Goal: Contribute content

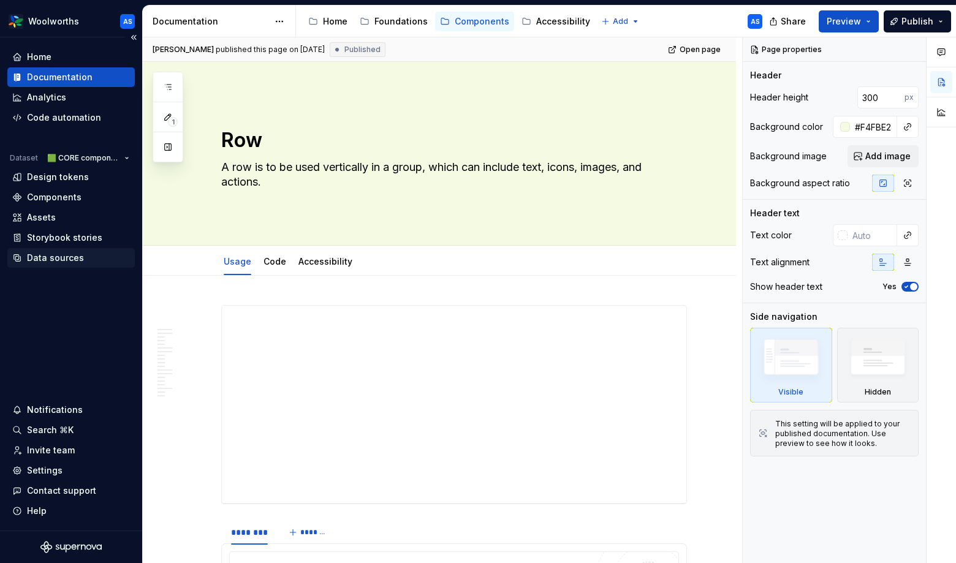
click at [46, 259] on div "Data sources" at bounding box center [55, 258] width 57 height 12
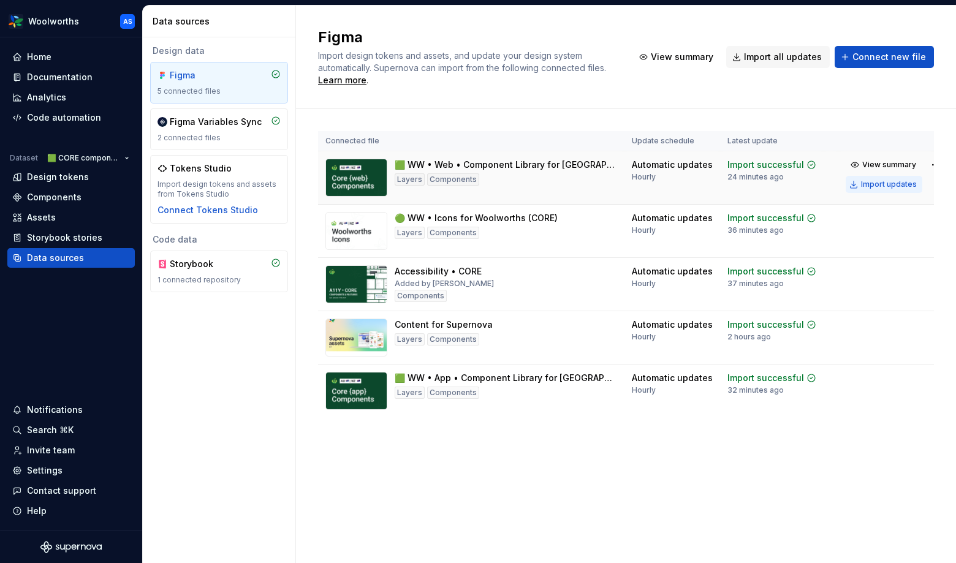
click at [872, 182] on div "Import updates" at bounding box center [889, 185] width 56 height 10
click at [861, 398] on div "Import updates" at bounding box center [889, 398] width 56 height 10
click at [62, 75] on div "Documentation" at bounding box center [60, 77] width 66 height 12
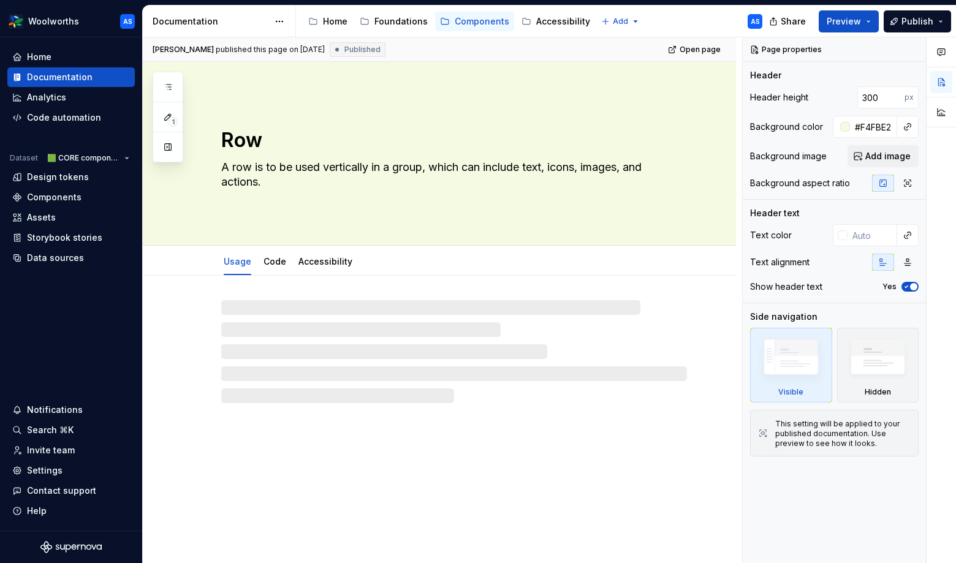
type textarea "*"
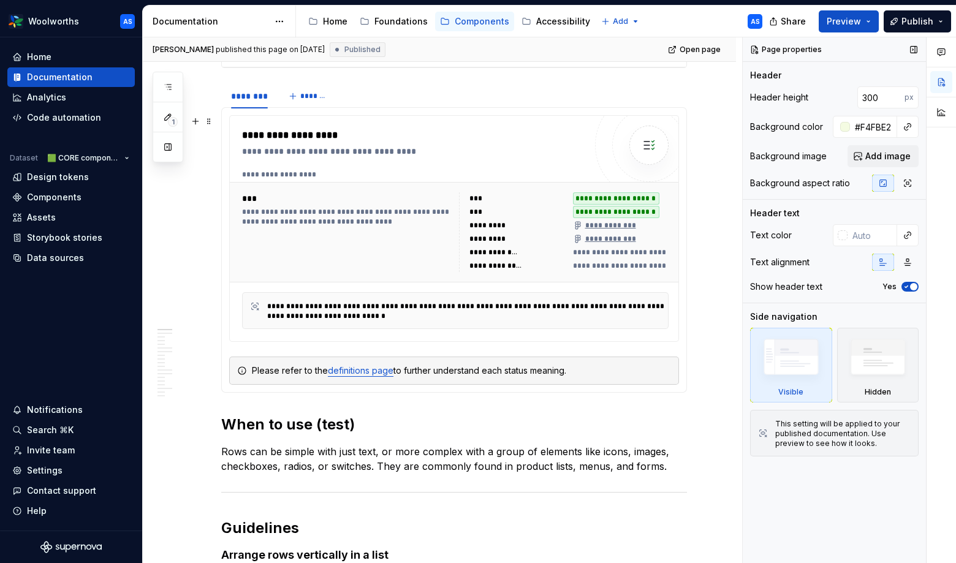
scroll to position [555, 0]
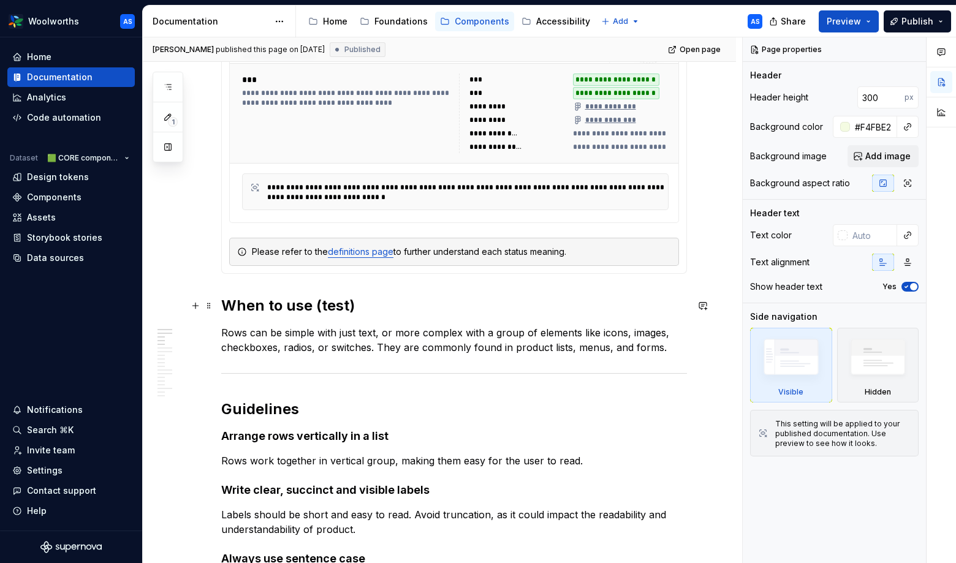
click at [350, 307] on h2 "When to use (test)" at bounding box center [454, 306] width 466 height 20
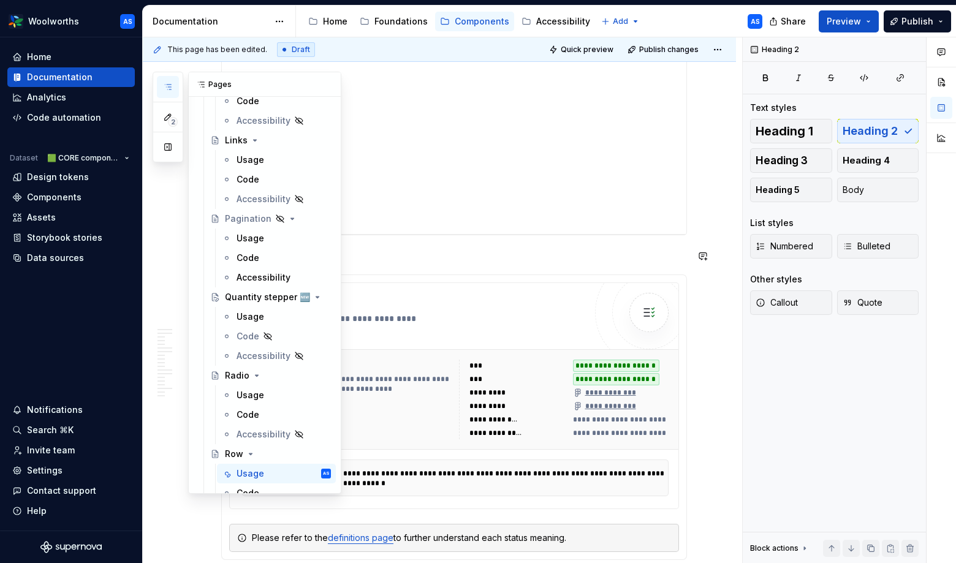
scroll to position [1055, 0]
click at [250, 316] on div "Usage" at bounding box center [251, 315] width 28 height 12
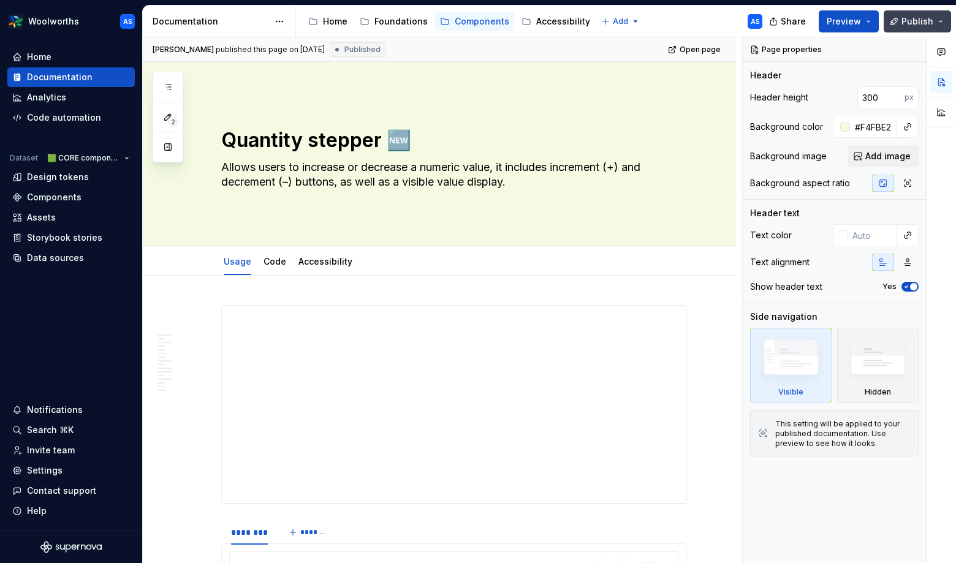
click at [929, 16] on span "Publish" at bounding box center [918, 21] width 32 height 12
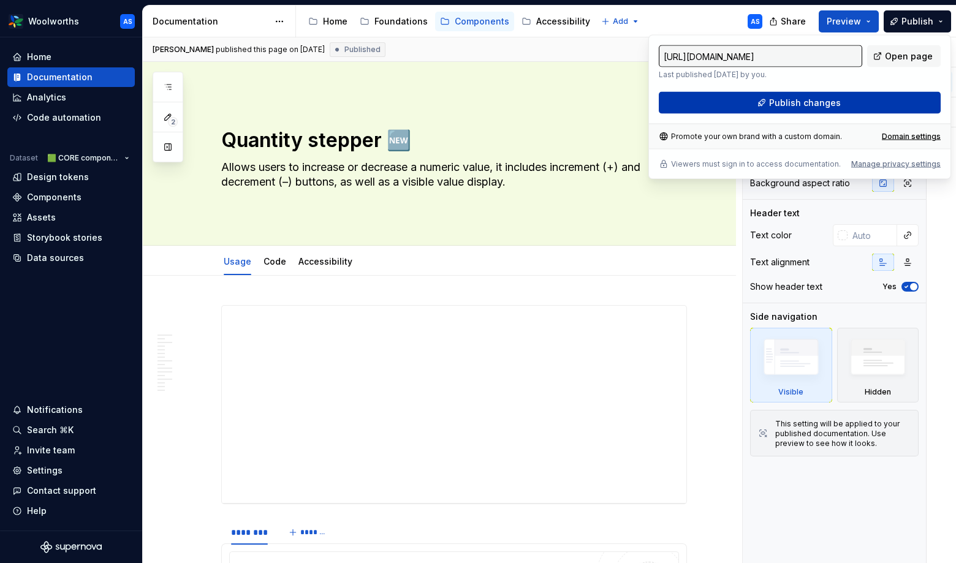
click at [826, 102] on span "Publish changes" at bounding box center [805, 103] width 72 height 12
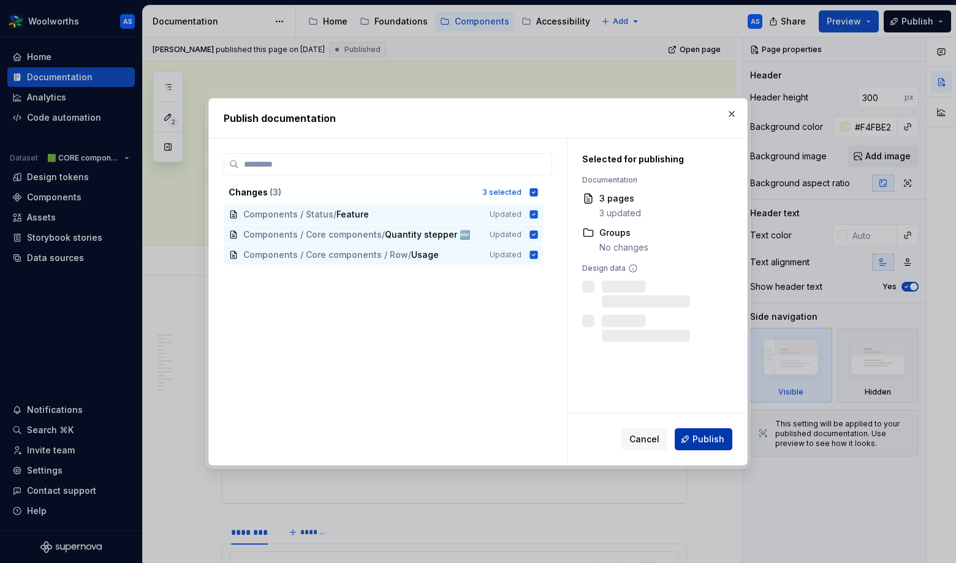
click at [714, 440] on span "Publish" at bounding box center [709, 439] width 32 height 12
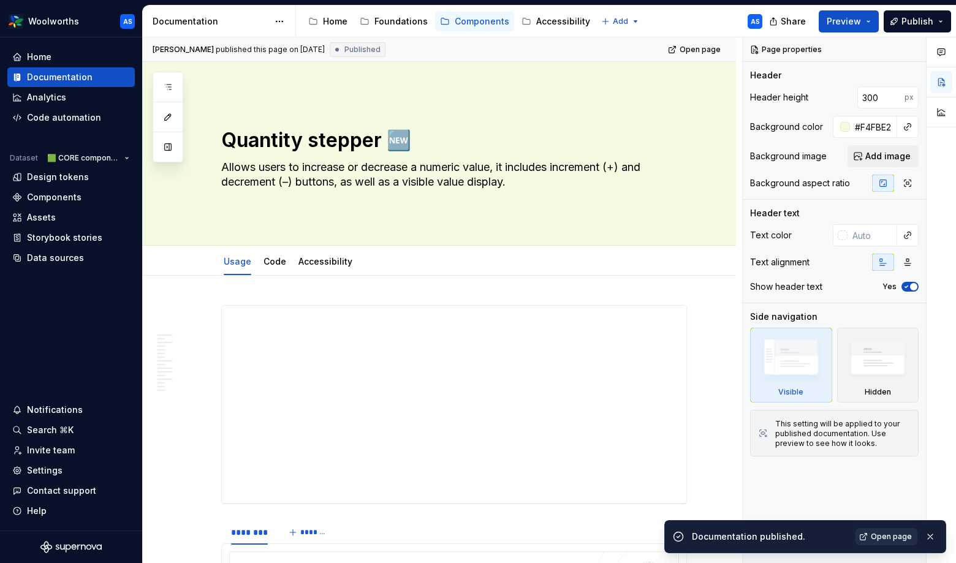
click at [874, 537] on span "Open page" at bounding box center [891, 537] width 41 height 10
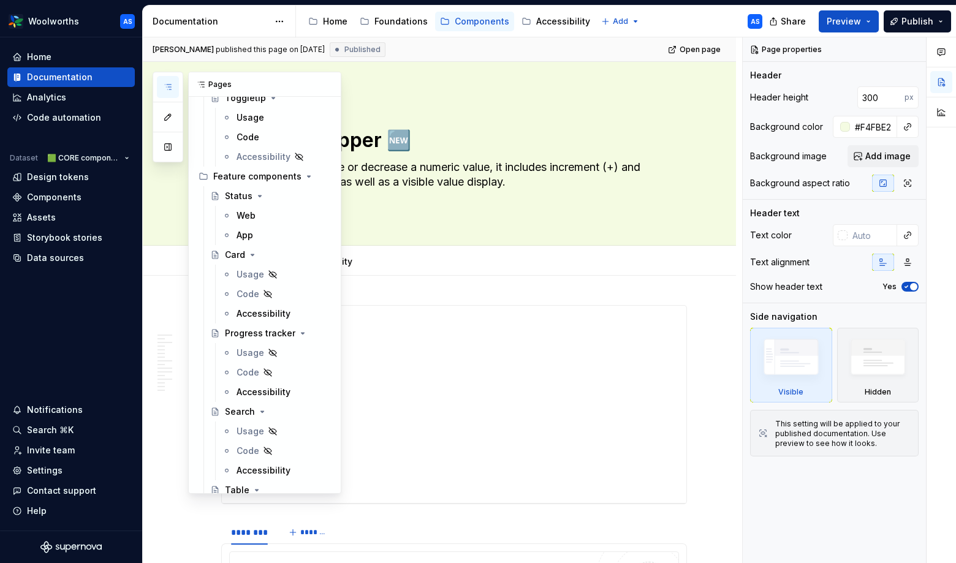
scroll to position [1855, 0]
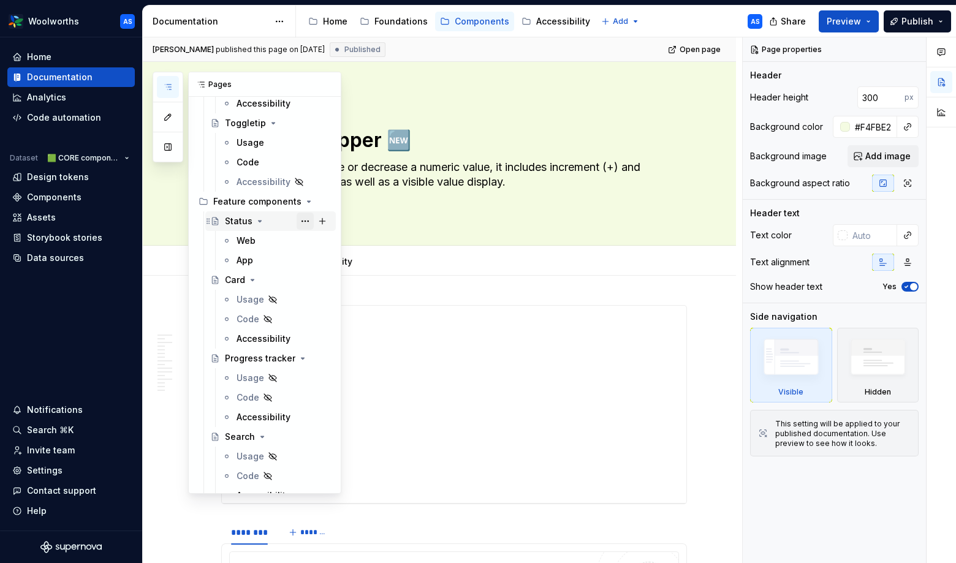
click at [308, 221] on button "Page tree" at bounding box center [305, 221] width 17 height 17
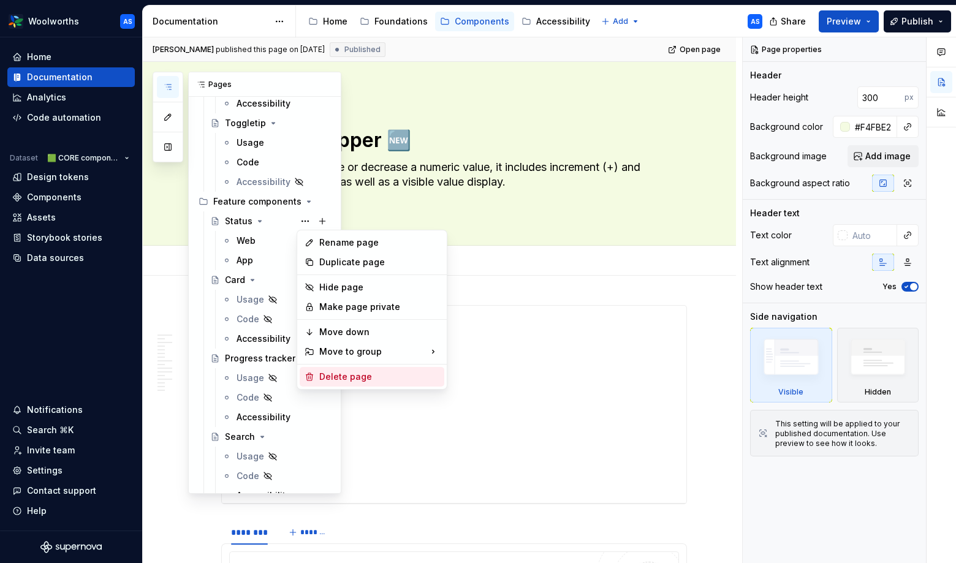
click at [333, 378] on div "Delete page" at bounding box center [379, 377] width 120 height 12
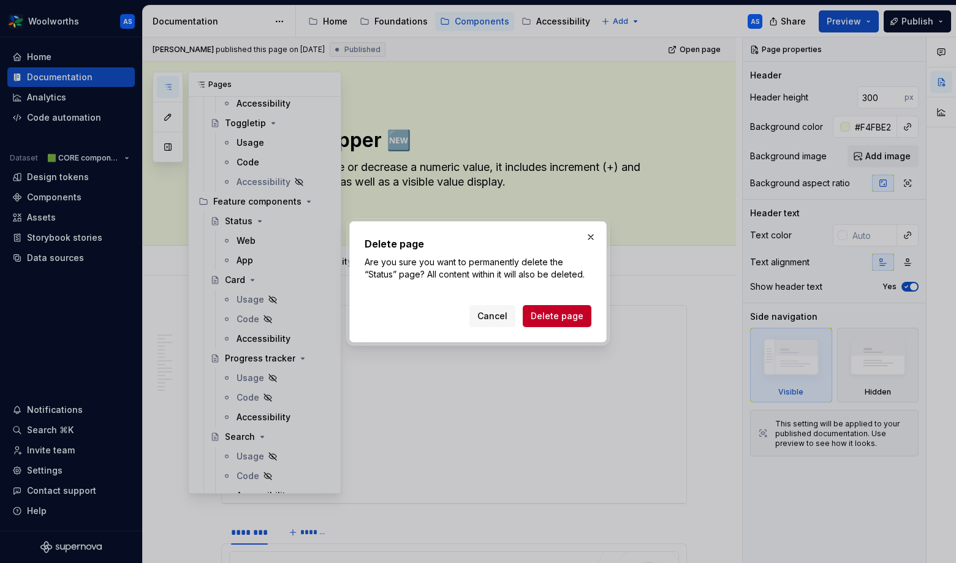
click at [596, 316] on div "Delete page Are you sure you want to permanently delete the “Status” page? All …" at bounding box center [477, 281] width 257 height 121
click at [573, 316] on span "Delete page" at bounding box center [557, 316] width 53 height 12
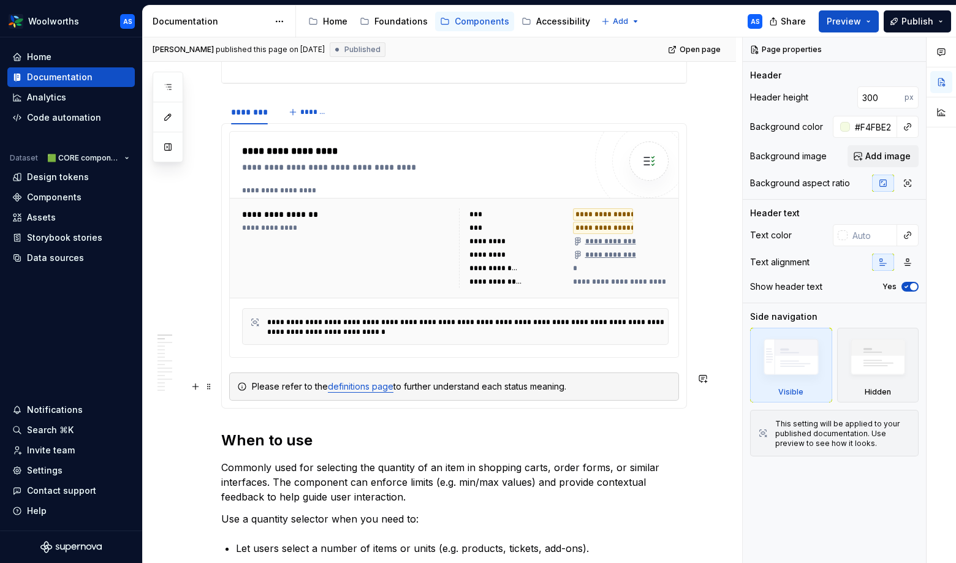
scroll to position [0, 0]
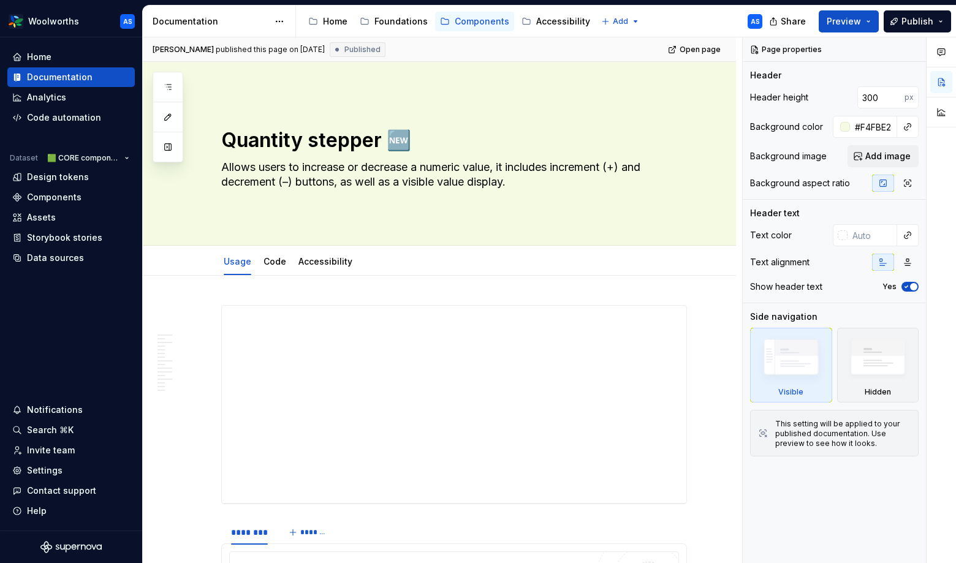
type textarea "*"
